Goal: Task Accomplishment & Management: Manage account settings

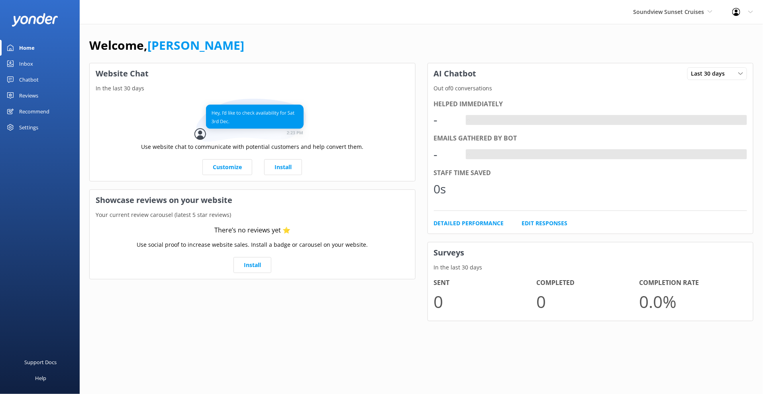
click at [35, 79] on div "Chatbot" at bounding box center [29, 80] width 20 height 16
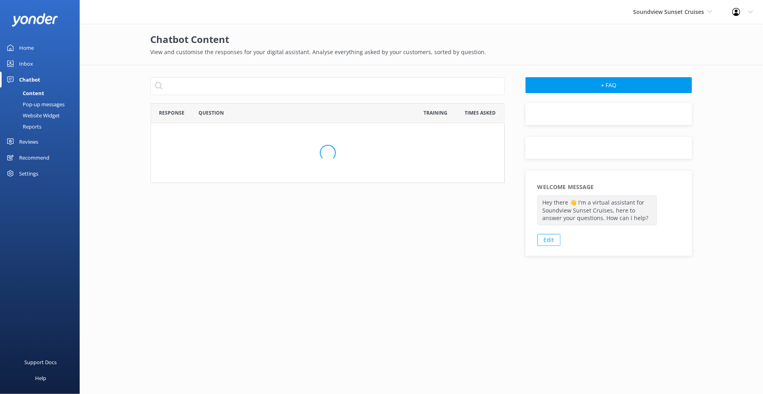
scroll to position [272, 348]
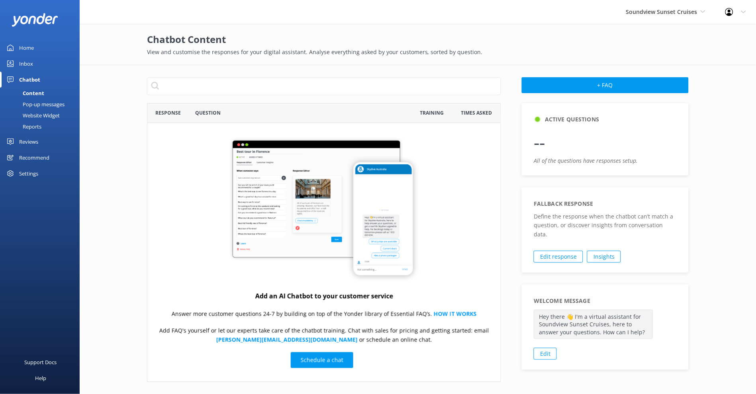
click at [47, 114] on div "Website Widget" at bounding box center [32, 115] width 55 height 11
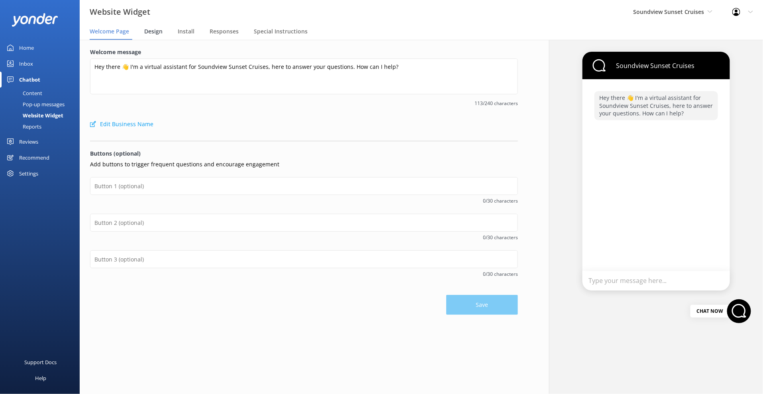
click at [149, 34] on span "Design" at bounding box center [153, 31] width 18 height 8
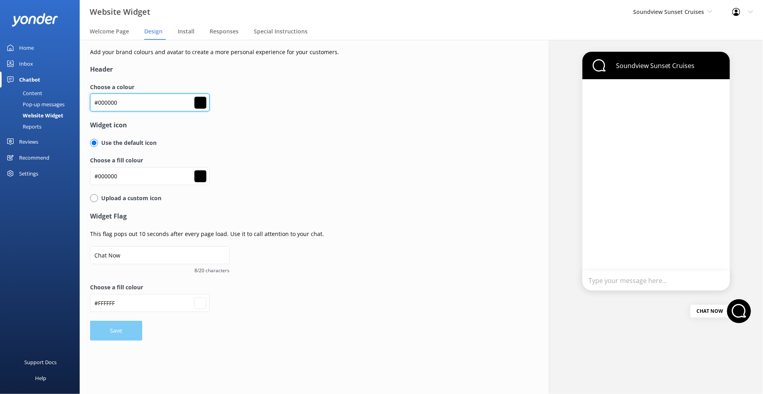
click at [123, 99] on input "#000000" at bounding box center [149, 103] width 119 height 18
paste input "fe6719"
type input "#fe6719"
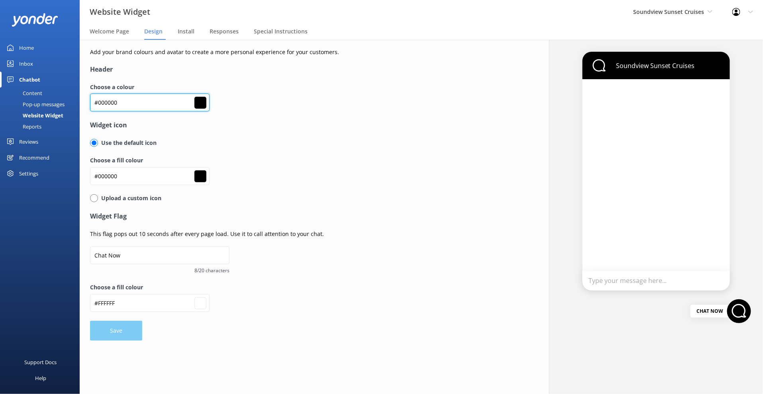
type input "#fe6719"
type input "#ffffff"
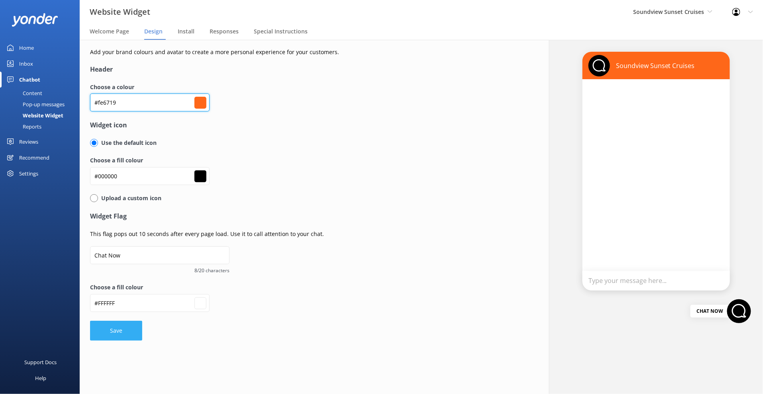
type input "#fe6719"
click at [114, 339] on button "Save" at bounding box center [116, 331] width 52 height 20
type input "#ffffff"
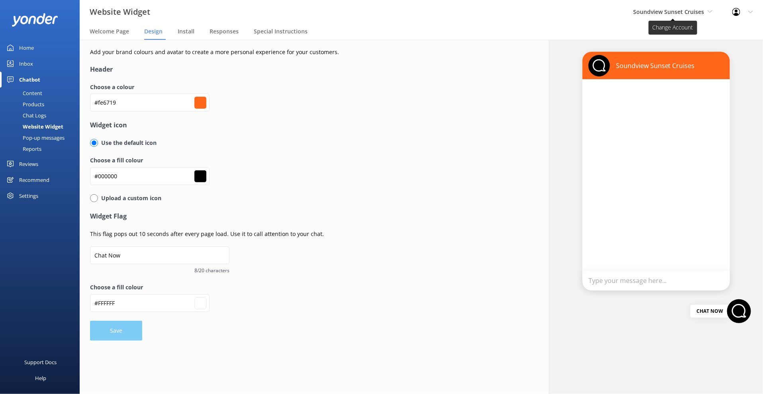
click at [676, 9] on span "Soundview Sunset Cruises" at bounding box center [668, 12] width 71 height 8
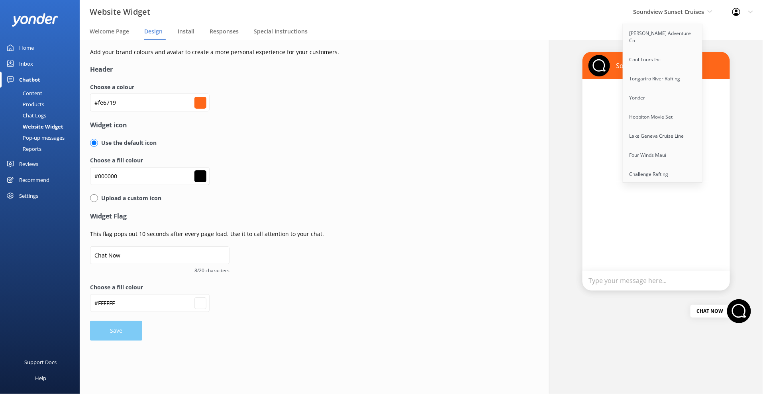
scroll to position [339, 0]
drag, startPoint x: 581, startPoint y: 219, endPoint x: 578, endPoint y: 223, distance: 4.3
click at [580, 219] on div "Soundview Sunset Cruises Type your message here... Chat Now" at bounding box center [656, 217] width 214 height 354
type input "#ffffff"
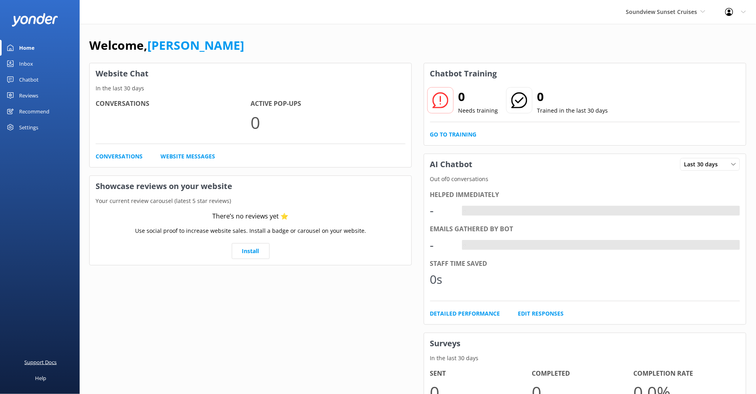
click at [50, 360] on div "Support Docs" at bounding box center [41, 362] width 32 height 16
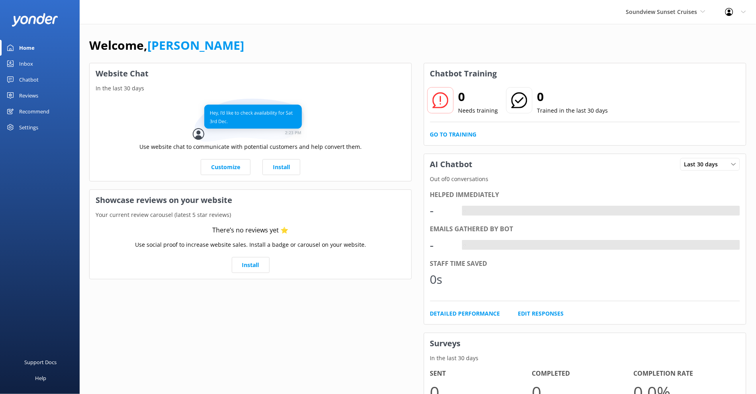
click at [29, 129] on div "Settings" at bounding box center [28, 127] width 19 height 16
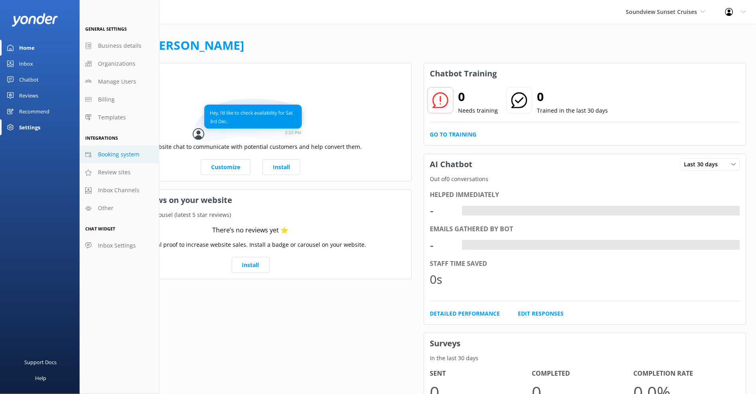
click at [135, 156] on span "Booking system" at bounding box center [118, 154] width 41 height 9
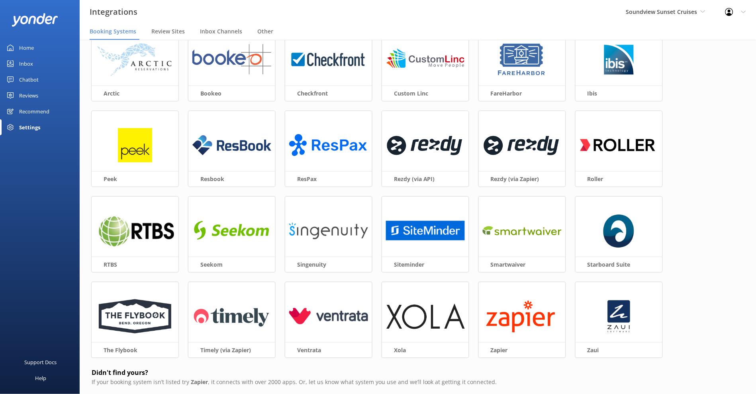
scroll to position [35, 0]
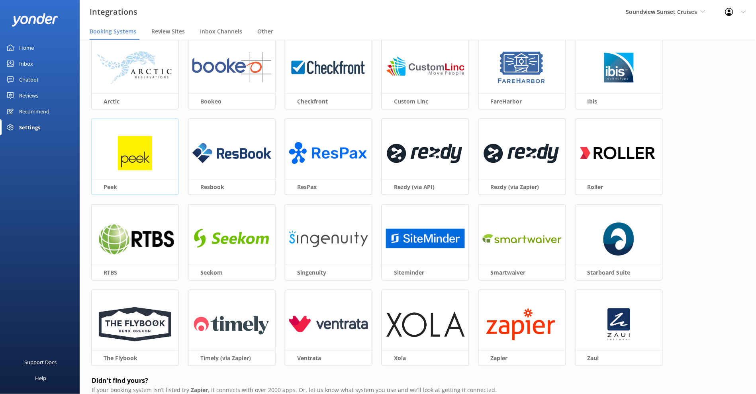
click at [130, 151] on img at bounding box center [135, 153] width 34 height 34
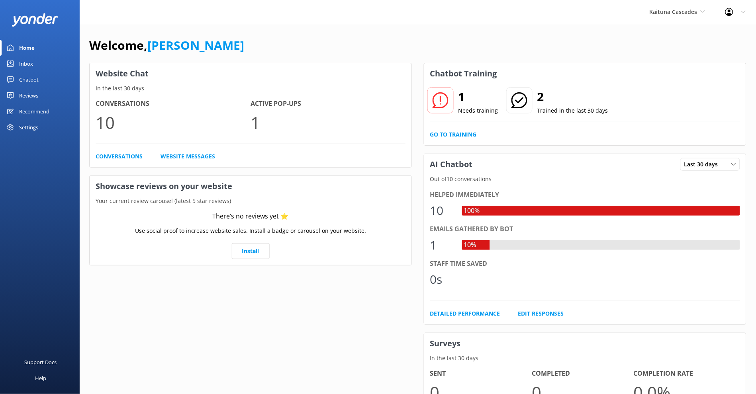
click at [456, 137] on link "Go to Training" at bounding box center [453, 134] width 47 height 9
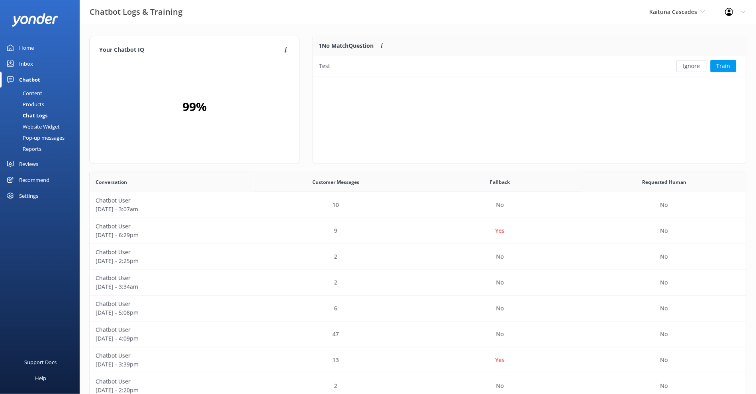
scroll to position [272, 650]
click at [695, 67] on button "Ignore" at bounding box center [692, 66] width 30 height 12
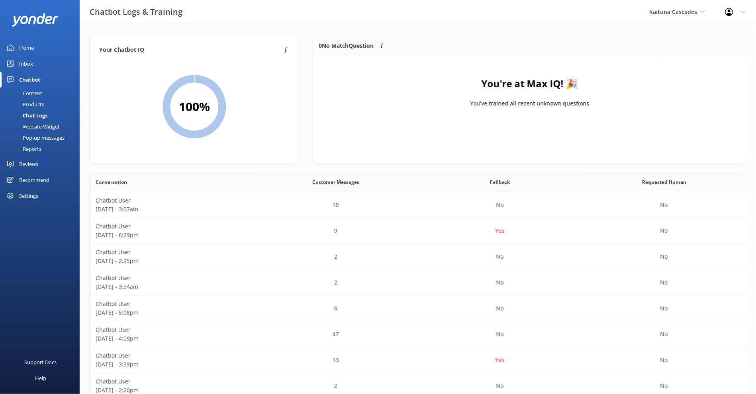
click at [32, 49] on div "Home" at bounding box center [26, 48] width 15 height 16
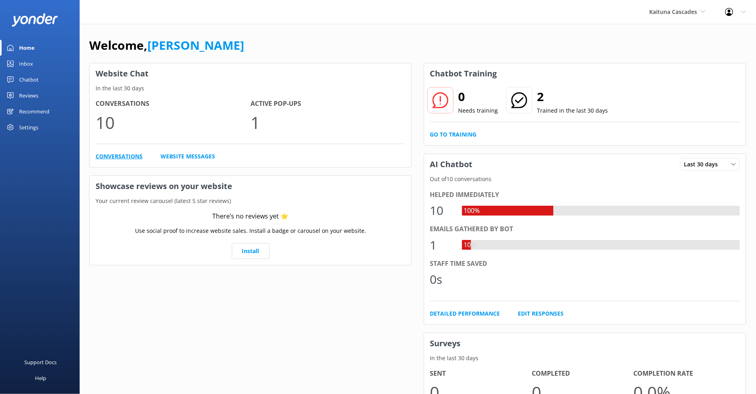
click at [131, 159] on link "Conversations" at bounding box center [119, 156] width 47 height 9
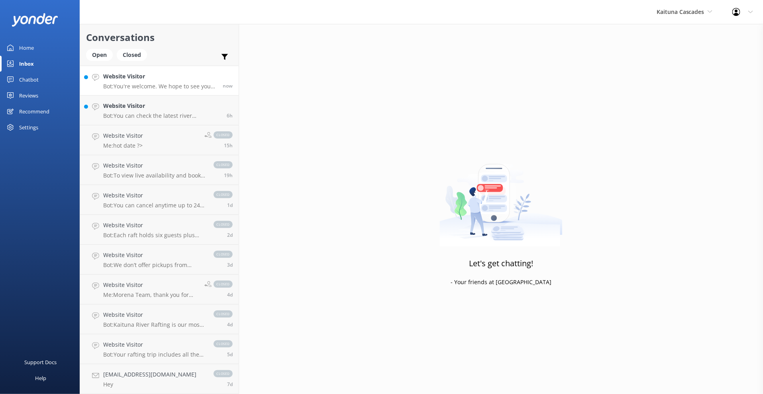
click at [171, 84] on p "Bot: You're welcome. We hope to see you at [GEOGRAPHIC_DATA] Cascades soon!" at bounding box center [160, 86] width 114 height 7
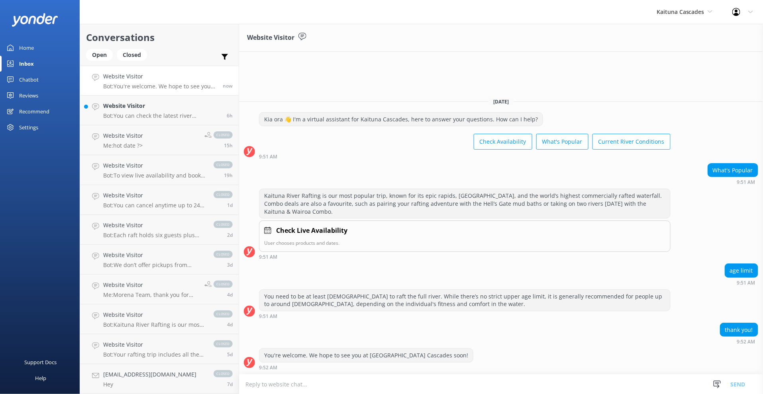
click at [35, 47] on link "Home" at bounding box center [40, 48] width 80 height 16
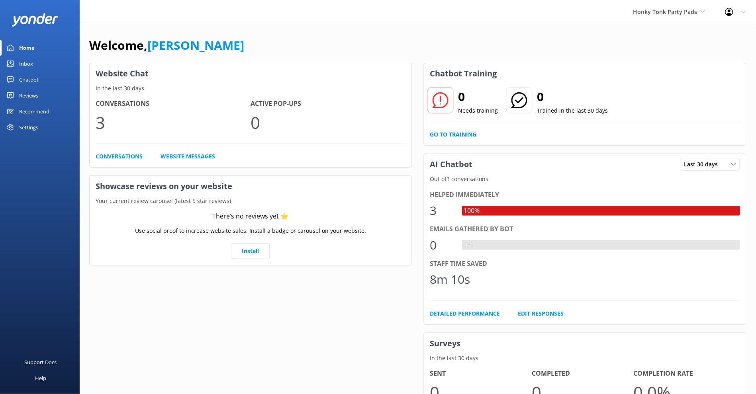
click at [121, 161] on link "Conversations" at bounding box center [119, 156] width 47 height 9
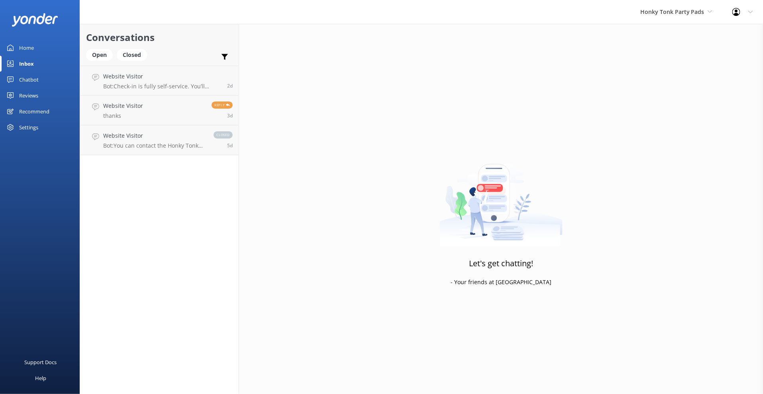
click at [40, 82] on link "Chatbot" at bounding box center [40, 80] width 80 height 16
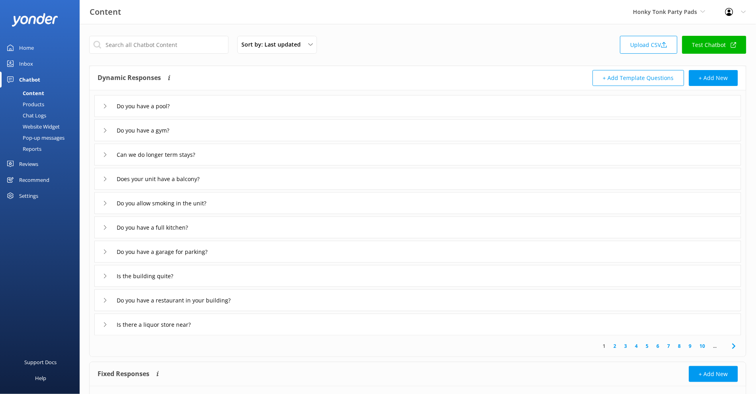
click at [671, 348] on link "7" at bounding box center [669, 347] width 11 height 8
click at [81, 29] on div "Sort by: Last updated Title Last updated Upload CSV Test Chatbot Dynamic Respon…" at bounding box center [418, 232] width 676 height 417
click at [31, 49] on div "Home" at bounding box center [26, 48] width 15 height 16
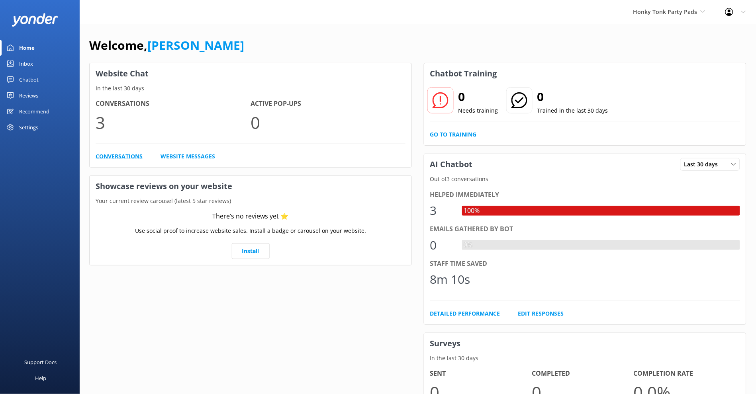
click at [117, 157] on link "Conversations" at bounding box center [119, 156] width 47 height 9
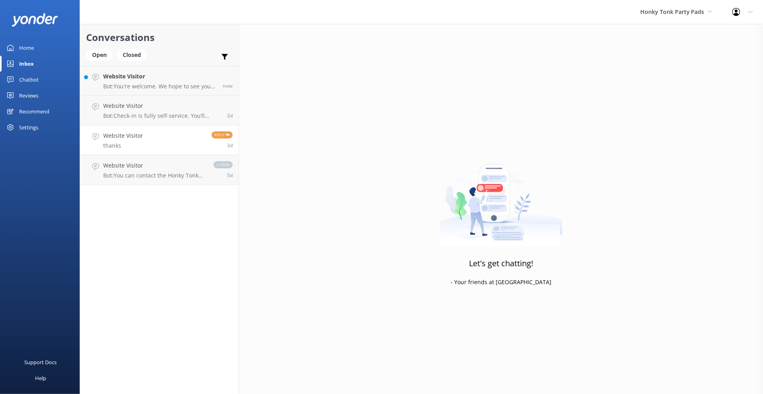
click at [179, 140] on link "Website Visitor thanks Reply 3d" at bounding box center [159, 140] width 159 height 30
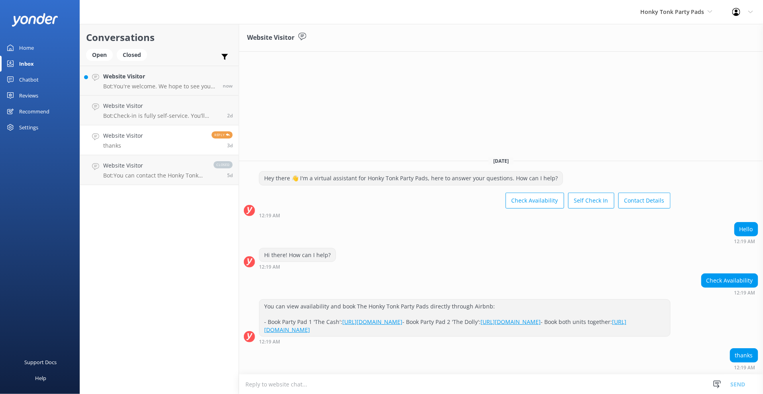
click at [31, 50] on div "Home" at bounding box center [26, 48] width 15 height 16
